Goal: Find specific page/section

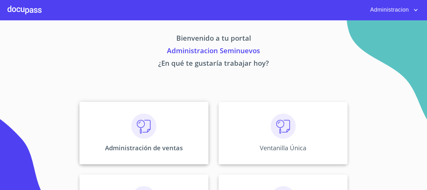
drag, startPoint x: 146, startPoint y: 96, endPoint x: 146, endPoint y: 107, distance: 11.6
click at [146, 96] on div "Bienvenido a tu portal Administracion Seminuevos ¿En qué te gustaría trabajar h…" at bounding box center [213, 130] width 400 height 220
click at [147, 120] on img at bounding box center [143, 125] width 25 height 25
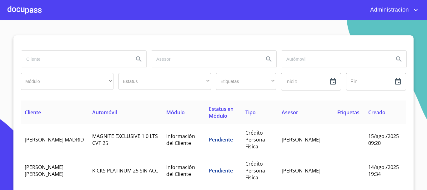
click at [59, 61] on input "search" at bounding box center [74, 59] width 107 height 17
type input "[PERSON_NAME]"
click at [136, 58] on icon "Search" at bounding box center [138, 58] width 7 height 7
click at [95, 56] on input "[PERSON_NAME]" at bounding box center [74, 59] width 107 height 17
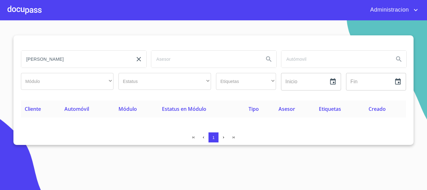
click at [140, 59] on icon "clear input" at bounding box center [138, 58] width 7 height 7
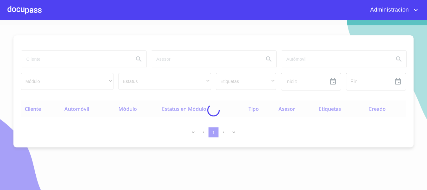
type button "[PERSON_NAME]"
